Goal: Understand process/instructions: Learn how to perform a task or action

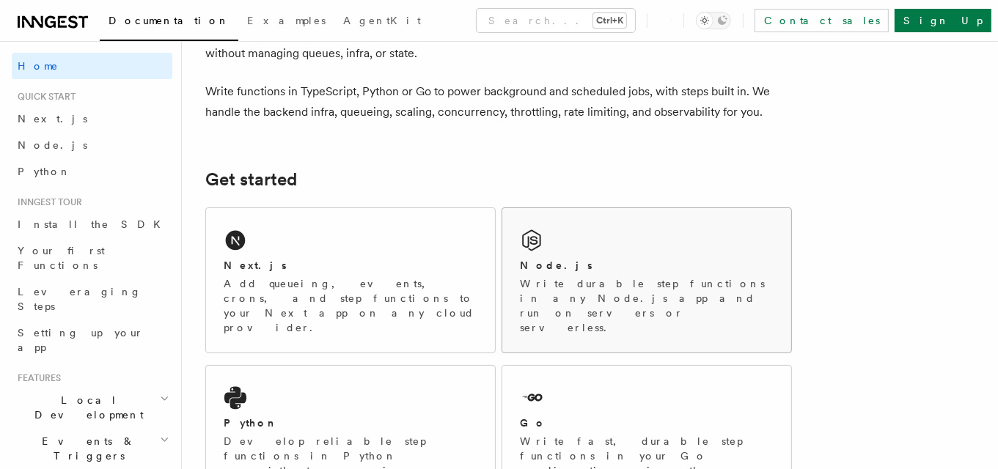
click at [591, 255] on div "Node.js Write durable step functions in any Node.js app and run on servers or s…" at bounding box center [646, 280] width 289 height 145
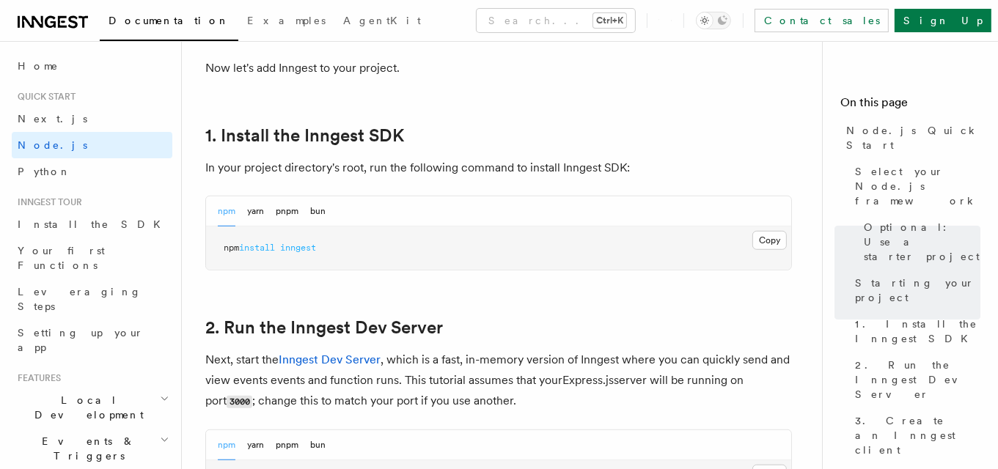
scroll to position [888, 0]
click at [765, 238] on button "Copy Copied" at bounding box center [770, 239] width 34 height 19
click at [781, 241] on button "Copy Copied" at bounding box center [770, 239] width 34 height 19
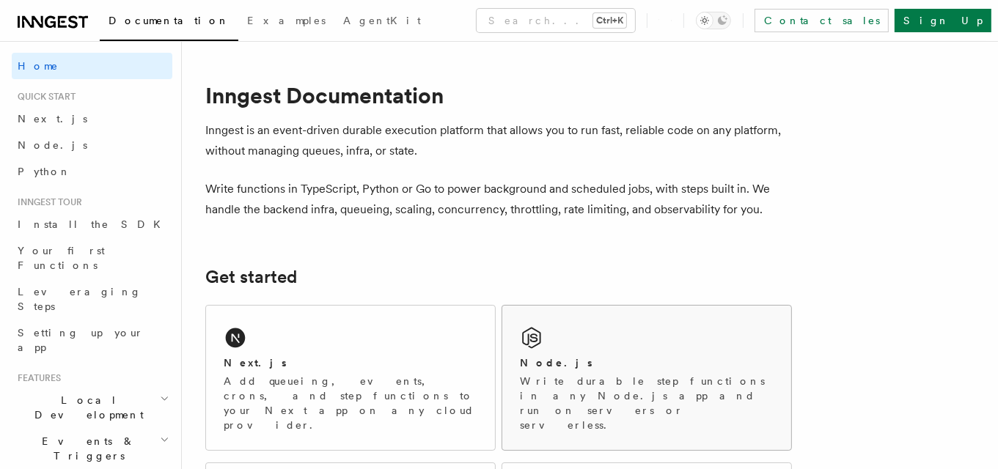
click at [594, 381] on p "Write durable step functions in any Node.js app and run on servers or serverles…" at bounding box center [647, 403] width 254 height 59
click at [279, 390] on p "Add queueing, events, crons, and step functions to your Next app on any cloud p…" at bounding box center [351, 403] width 254 height 59
click at [580, 392] on p "Write durable step functions in any Node.js app and run on servers or serverles…" at bounding box center [647, 403] width 254 height 59
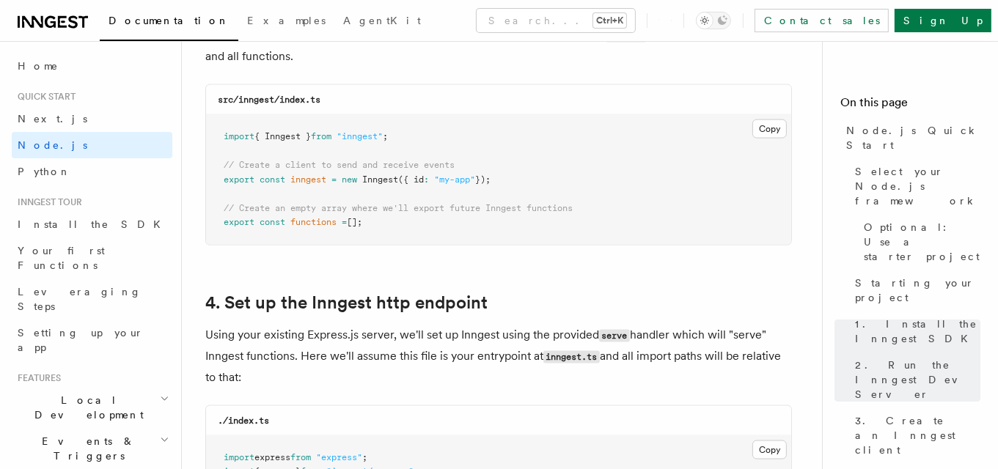
scroll to position [1996, 0]
click at [759, 127] on button "Copy Copied" at bounding box center [770, 128] width 34 height 19
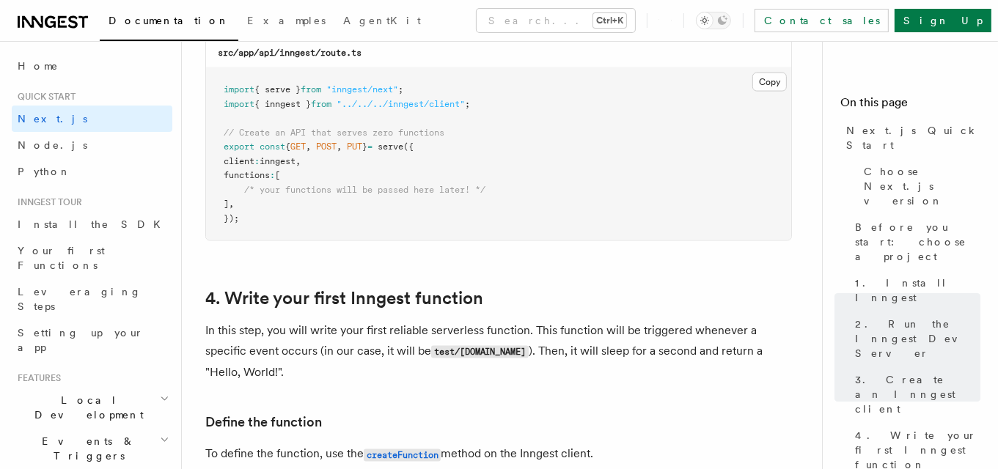
scroll to position [2135, 0]
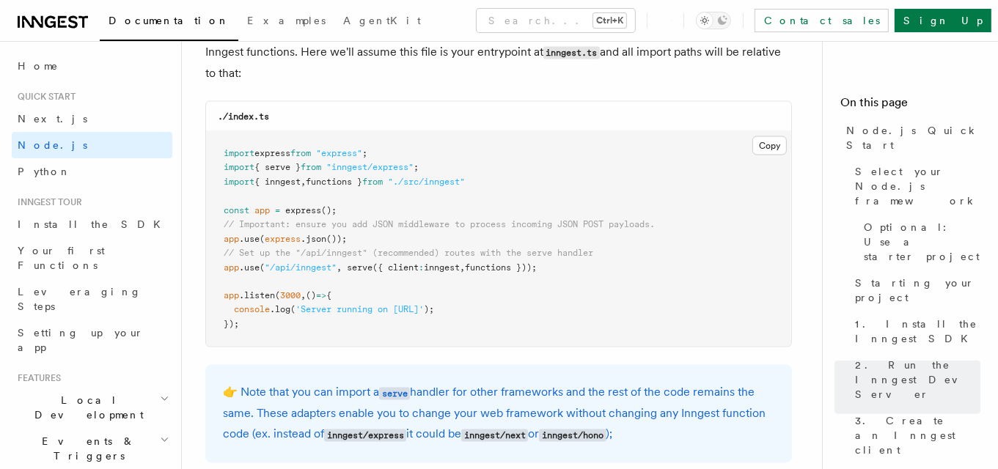
scroll to position [2299, 0]
click at [772, 147] on button "Copy Copied" at bounding box center [770, 146] width 34 height 19
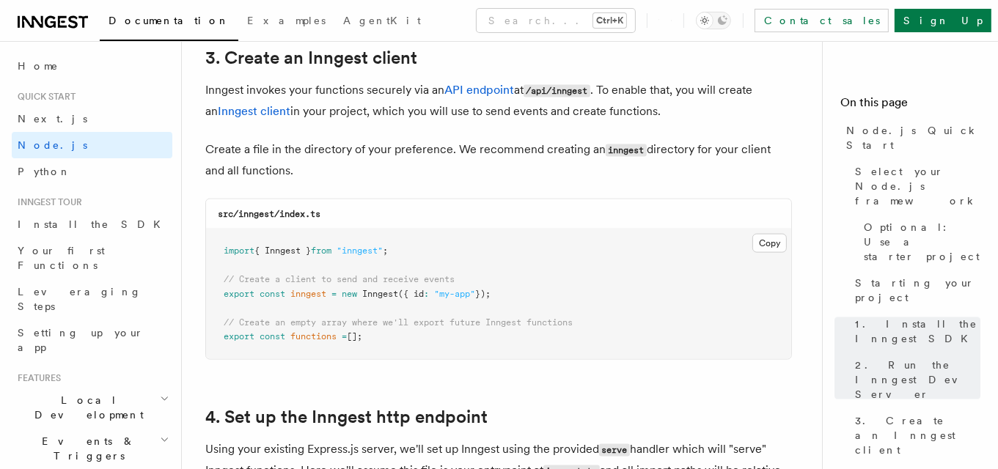
scroll to position [1916, 0]
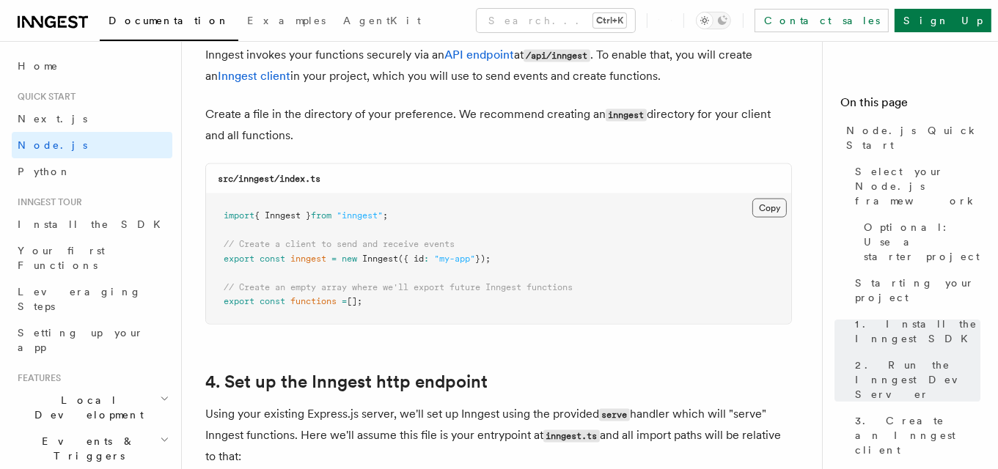
click at [775, 210] on button "Copy Copied" at bounding box center [770, 208] width 34 height 19
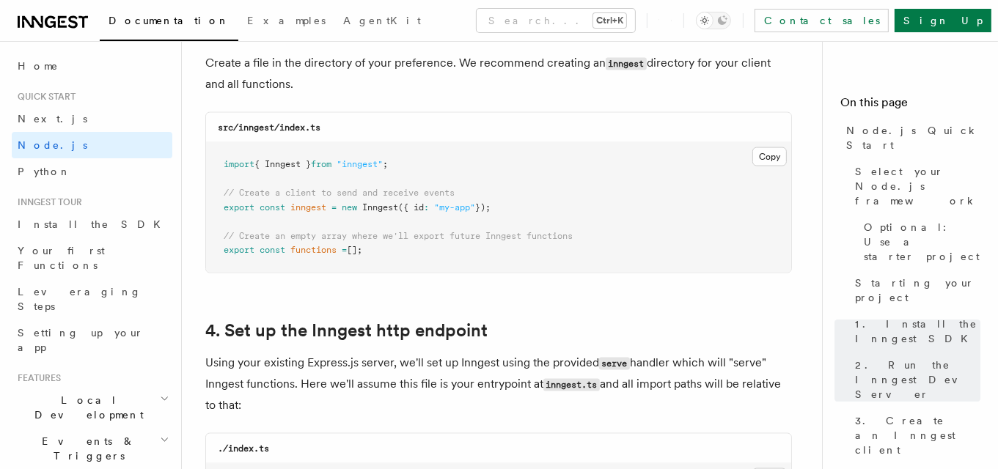
scroll to position [1886, 0]
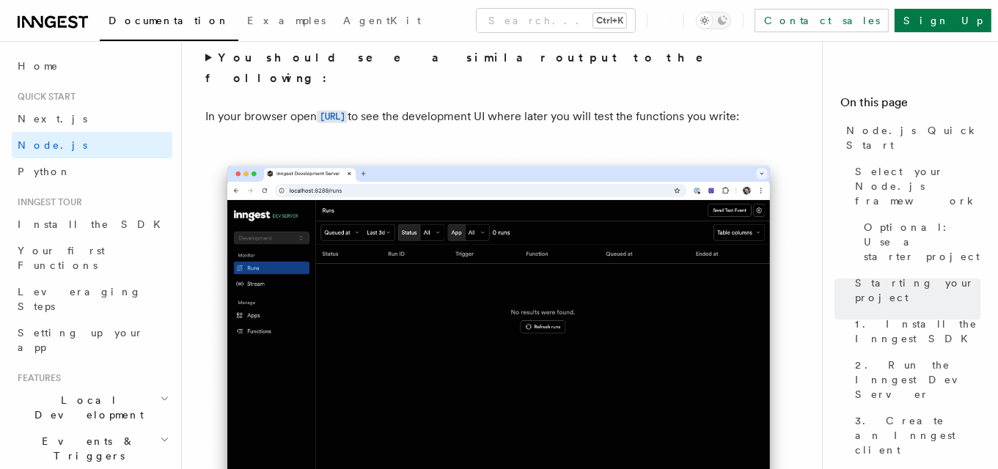
scroll to position [1529, 0]
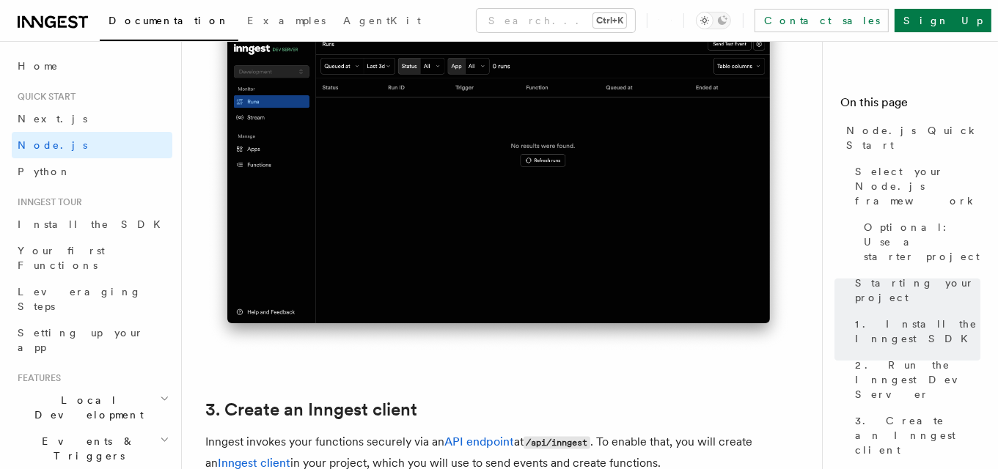
click at [588, 162] on img at bounding box center [498, 169] width 587 height 369
